Goal: Information Seeking & Learning: Check status

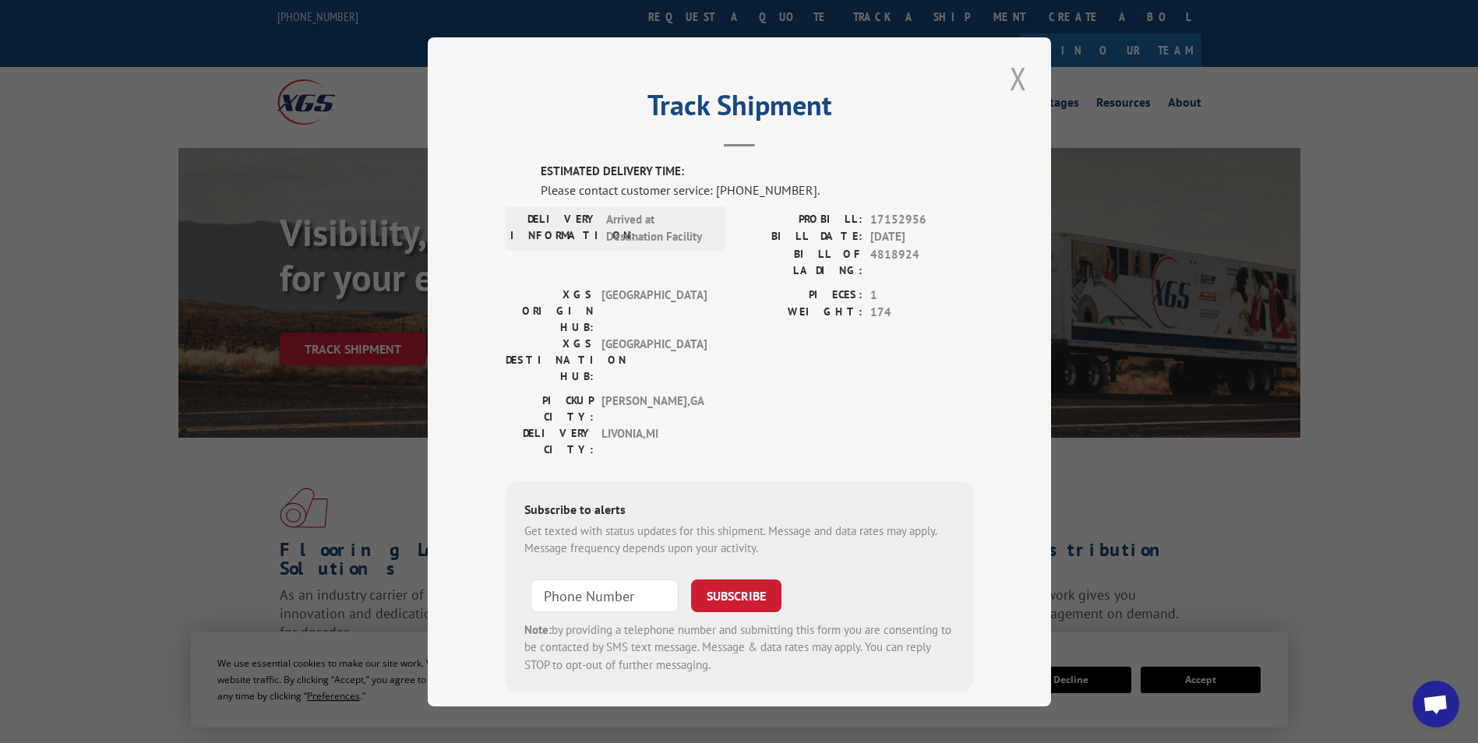
click at [1005, 76] on button "Close modal" at bounding box center [1018, 78] width 26 height 43
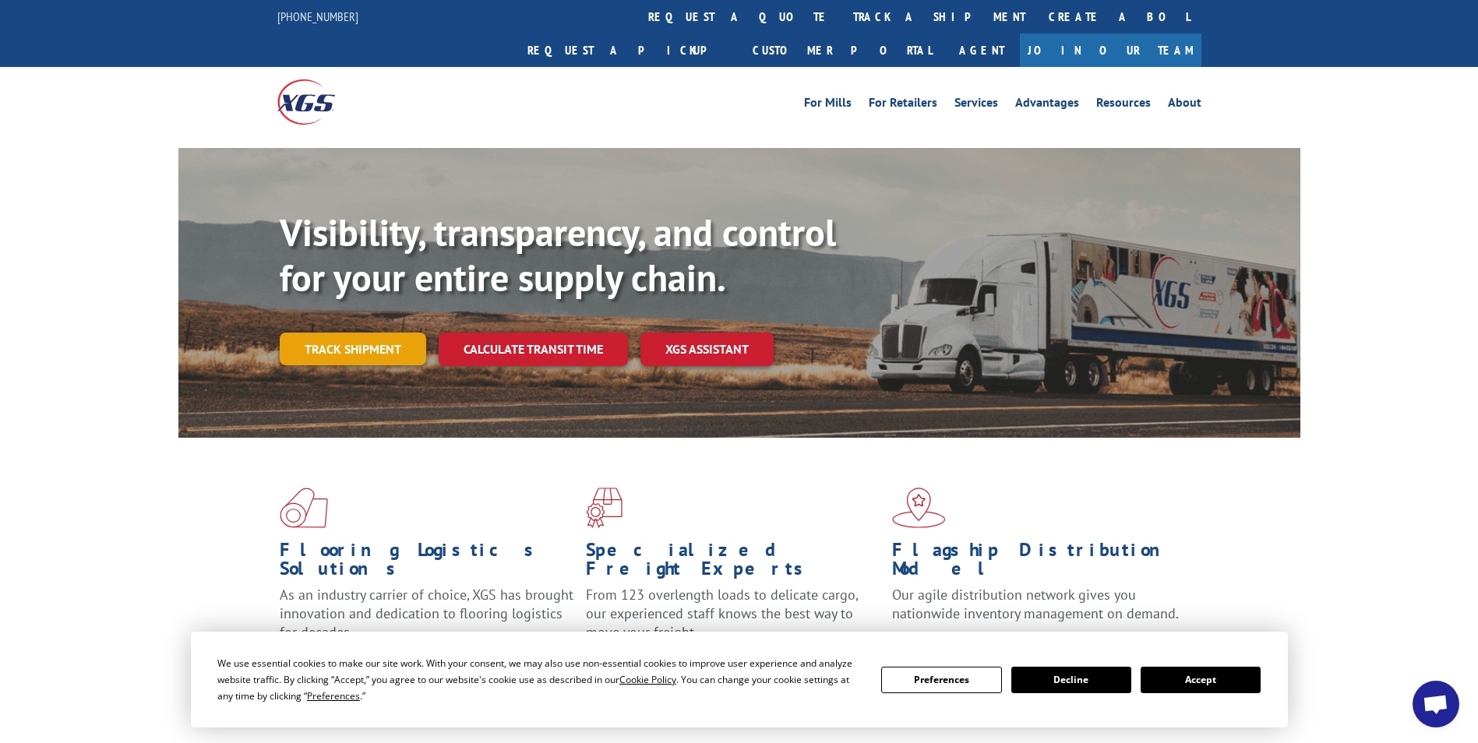
click at [375, 333] on link "Track shipment" at bounding box center [353, 349] width 146 height 33
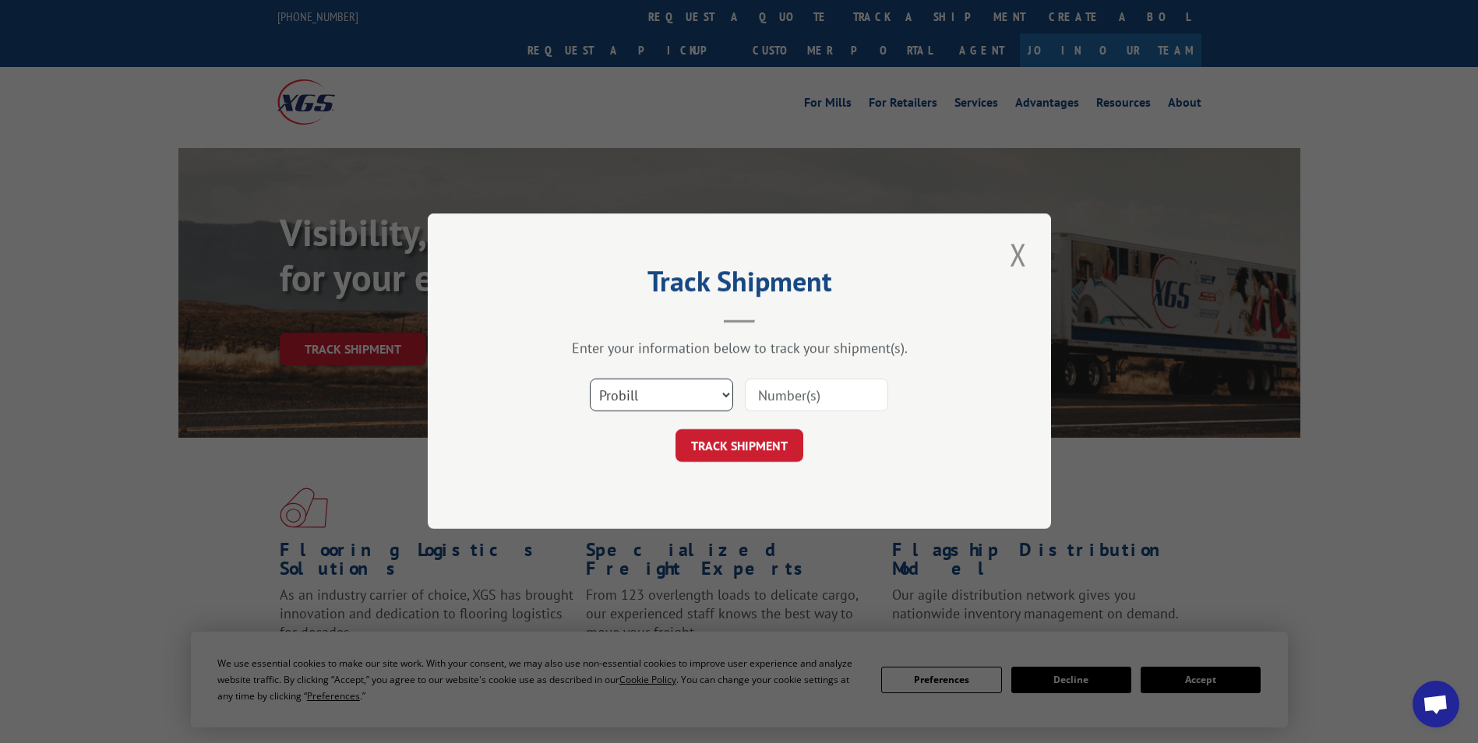
click at [699, 396] on select "Select category... Probill BOL PO" at bounding box center [661, 395] width 143 height 33
select select "po"
click at [590, 379] on select "Select category... Probill BOL PO" at bounding box center [661, 395] width 143 height 33
click at [786, 394] on input at bounding box center [816, 395] width 143 height 33
paste input "24532960"
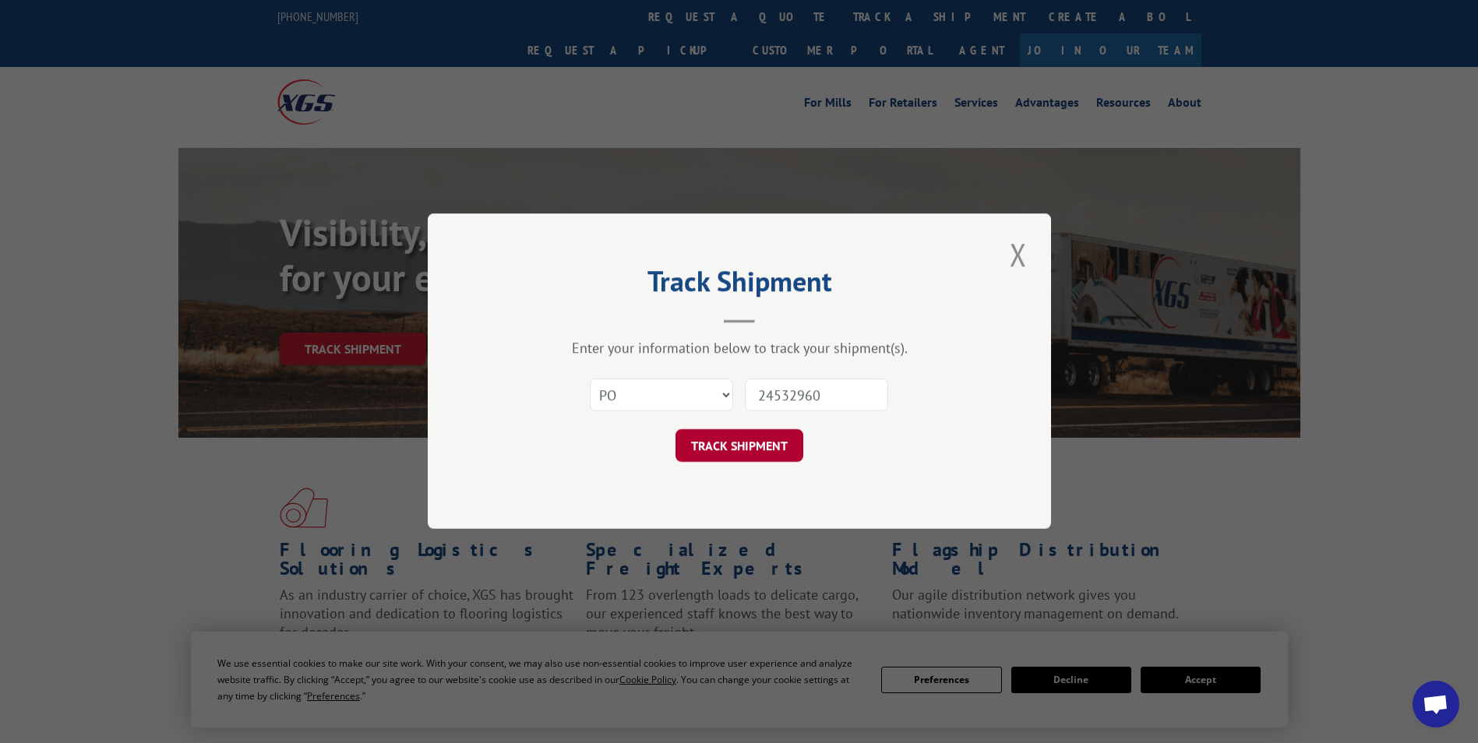
type input "24532960"
click at [769, 437] on button "TRACK SHIPMENT" at bounding box center [739, 446] width 128 height 33
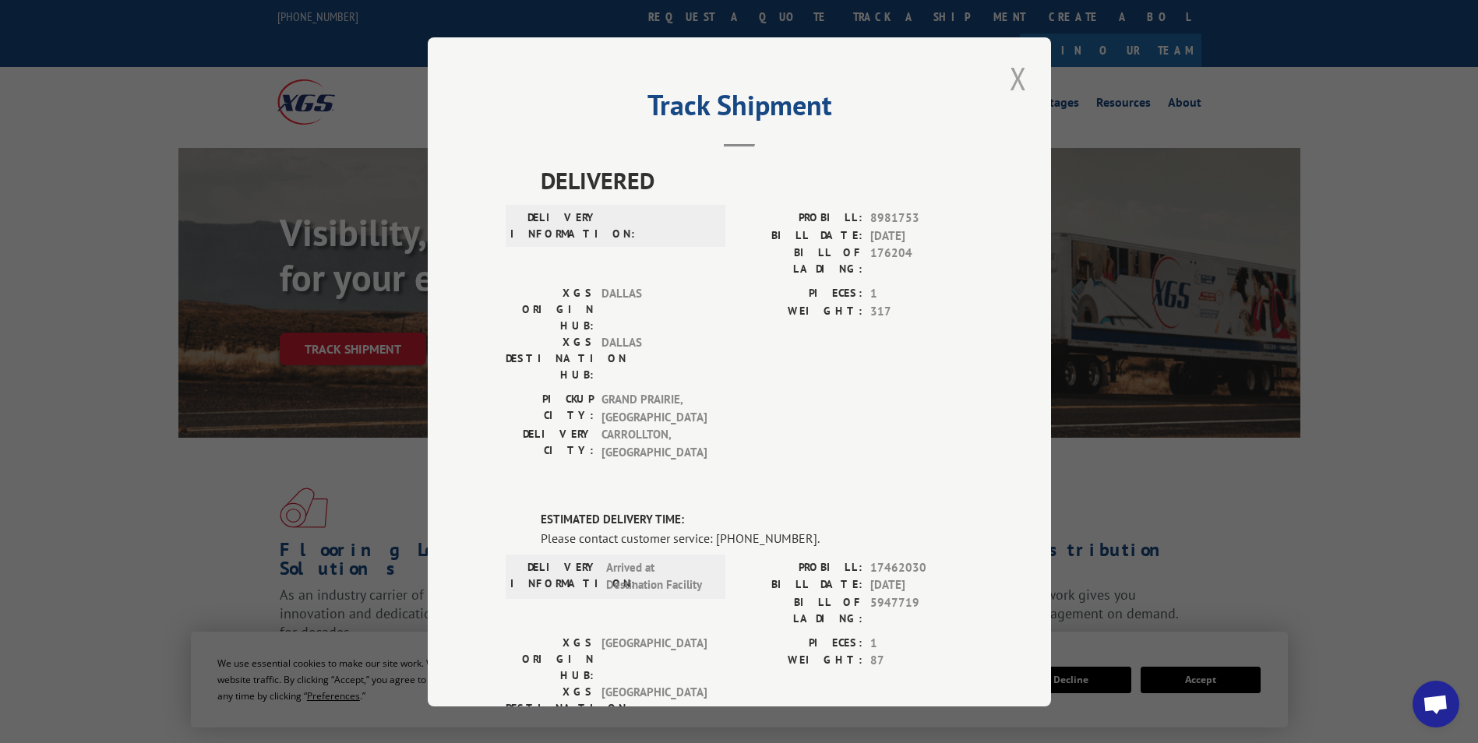
click at [1015, 72] on button "Close modal" at bounding box center [1018, 78] width 26 height 43
